Goal: Information Seeking & Learning: Learn about a topic

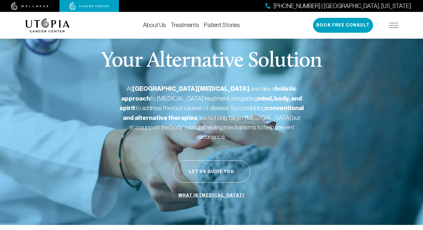
drag, startPoint x: 166, startPoint y: 55, endPoint x: 194, endPoint y: 62, distance: 28.7
click at [190, 60] on p "Your Alternative Solution" at bounding box center [211, 61] width 221 height 21
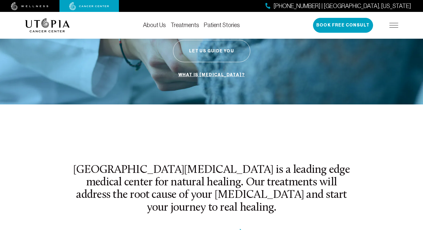
scroll to position [149, 0]
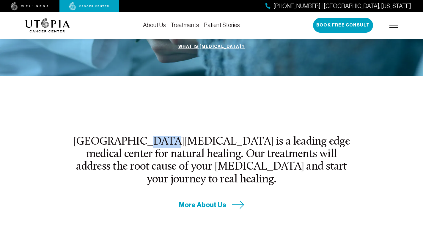
click at [168, 136] on h2 "[GEOGRAPHIC_DATA][MEDICAL_DATA] is a leading edge medical center for natural he…" at bounding box center [212, 161] width 278 height 50
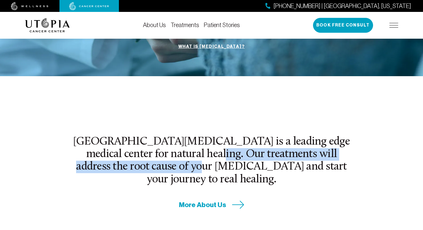
click at [160, 155] on h2 "[GEOGRAPHIC_DATA][MEDICAL_DATA] is a leading edge medical center for natural he…" at bounding box center [212, 161] width 278 height 50
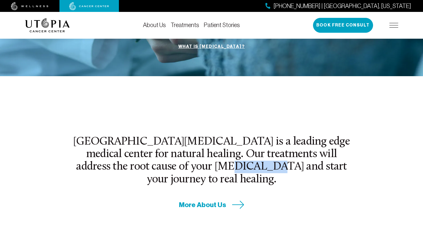
drag, startPoint x: 220, startPoint y: 153, endPoint x: 221, endPoint y: 149, distance: 3.7
click at [221, 153] on h2 "[GEOGRAPHIC_DATA][MEDICAL_DATA] is a leading edge medical center for natural he…" at bounding box center [212, 161] width 278 height 50
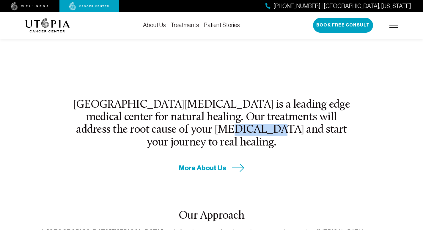
scroll to position [248, 0]
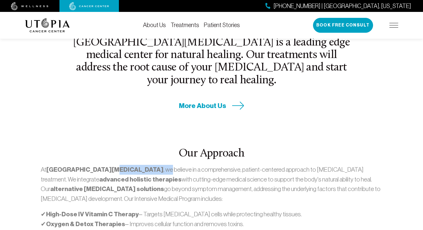
click at [143, 165] on p "At [GEOGRAPHIC_DATA][MEDICAL_DATA] , we believe in a comprehensive, patient-cen…" at bounding box center [212, 184] width 342 height 38
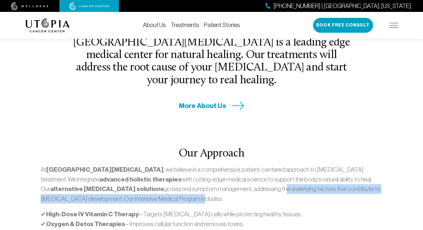
drag, startPoint x: 152, startPoint y: 166, endPoint x: 143, endPoint y: 181, distance: 17.5
click at [143, 181] on p "At [GEOGRAPHIC_DATA][MEDICAL_DATA] , we believe in a comprehensive, patient-cen…" at bounding box center [212, 184] width 342 height 38
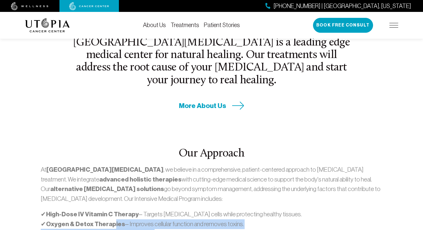
drag, startPoint x: 121, startPoint y: 207, endPoint x: 170, endPoint y: 197, distance: 50.0
click at [162, 209] on p "✔ High-Dose IV Vitamin C Therapy – Targets [MEDICAL_DATA] cells while protectin…" at bounding box center [212, 228] width 342 height 39
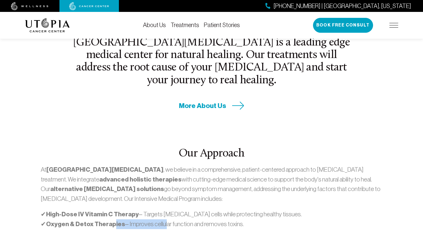
scroll to position [396, 0]
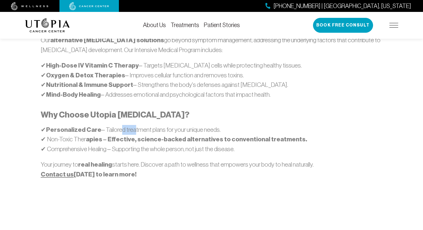
drag, startPoint x: 116, startPoint y: 99, endPoint x: 138, endPoint y: 101, distance: 21.8
click at [134, 99] on div "At [GEOGRAPHIC_DATA][MEDICAL_DATA] , we believe in a comprehensive, patient-cen…" at bounding box center [212, 97] width 342 height 163
drag, startPoint x: 138, startPoint y: 128, endPoint x: 110, endPoint y: 134, distance: 28.6
click at [112, 133] on div "At [GEOGRAPHIC_DATA][MEDICAL_DATA] , we believe in a comprehensive, patient-cen…" at bounding box center [212, 97] width 342 height 163
drag, startPoint x: 132, startPoint y: 142, endPoint x: 168, endPoint y: 141, distance: 35.4
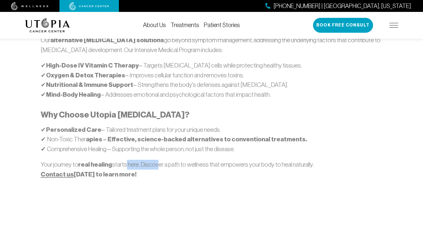
click at [161, 160] on p "Your journey to real healing starts here. Discover a path to wellness that empo…" at bounding box center [212, 169] width 342 height 19
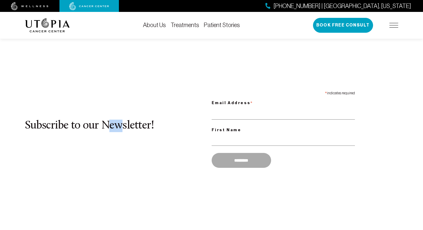
drag, startPoint x: 128, startPoint y: 101, endPoint x: 142, endPoint y: 102, distance: 14.3
click at [140, 120] on h2 "Subscribe to our Newsletter!" at bounding box center [118, 126] width 187 height 12
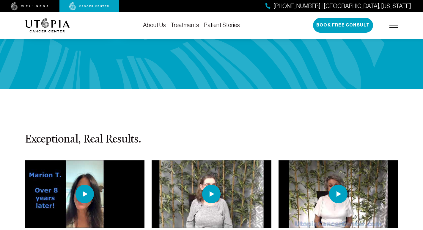
scroll to position [1289, 0]
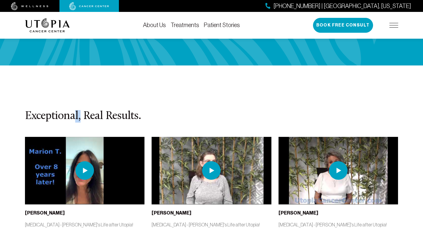
click at [115, 110] on h3 "Exceptional, Real Results." at bounding box center [212, 116] width 374 height 12
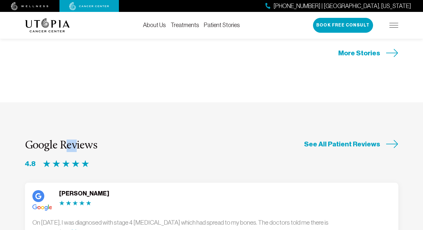
drag, startPoint x: 81, startPoint y: 89, endPoint x: 86, endPoint y: 95, distance: 7.9
click at [84, 139] on h3 "Google Reviews" at bounding box center [61, 145] width 72 height 12
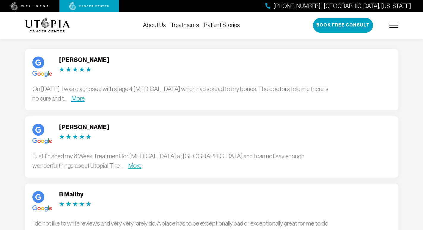
scroll to position [1636, 0]
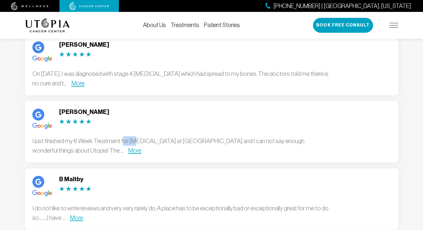
drag, startPoint x: 133, startPoint y: 88, endPoint x: 136, endPoint y: 91, distance: 4.6
click at [136, 136] on div "I just finished my 6 Week Treatment for [MEDICAL_DATA] at [GEOGRAPHIC_DATA] and…" at bounding box center [180, 145] width 297 height 19
drag, startPoint x: 141, startPoint y: 151, endPoint x: 167, endPoint y: 153, distance: 25.4
click at [162, 176] on div "B [PERSON_NAME] I do not like to write reviews and very very rarely do. A place…" at bounding box center [180, 199] width 297 height 46
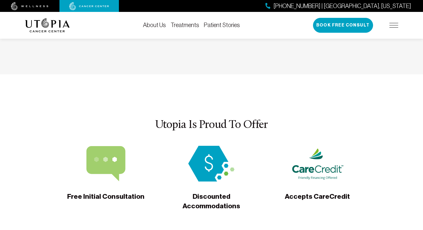
drag, startPoint x: 152, startPoint y: 72, endPoint x: 196, endPoint y: 76, distance: 44.7
click at [193, 119] on h3 "Utopia Is Proud To Offer" at bounding box center [212, 125] width 374 height 12
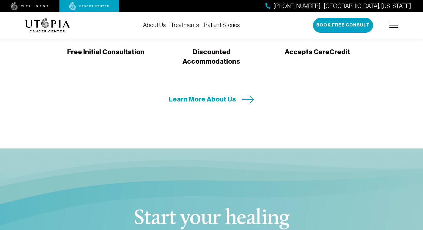
scroll to position [1983, 0]
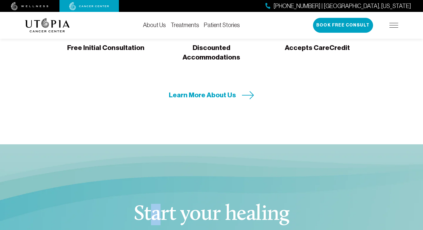
drag, startPoint x: 163, startPoint y: 158, endPoint x: 182, endPoint y: 157, distance: 19.1
click at [180, 204] on h3 "Start your healing" at bounding box center [211, 214] width 183 height 21
drag, startPoint x: 218, startPoint y: 183, endPoint x: 243, endPoint y: 178, distance: 25.6
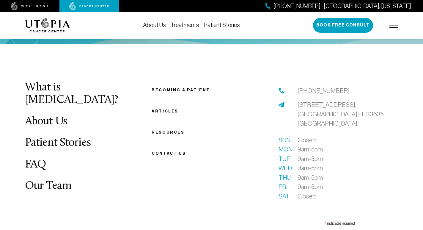
scroll to position [2379, 0]
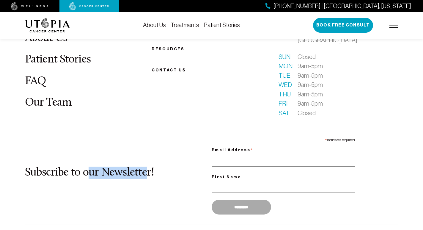
drag, startPoint x: 145, startPoint y: 109, endPoint x: 153, endPoint y: 117, distance: 11.6
click at [149, 135] on div "Subscribe to our Newsletter! * indicates required Email Address * First Name **…" at bounding box center [212, 176] width 374 height 82
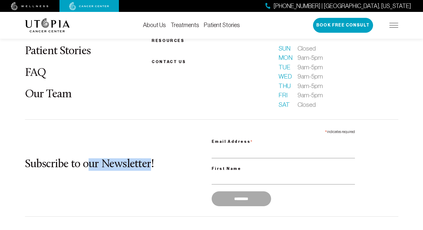
scroll to position [2402, 0]
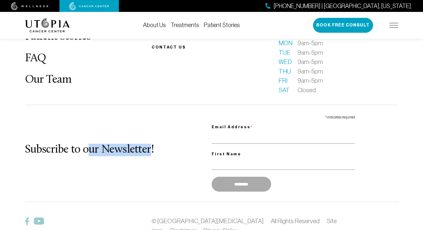
click at [49, 29] on img at bounding box center [47, 25] width 45 height 14
